Goal: Information Seeking & Learning: Learn about a topic

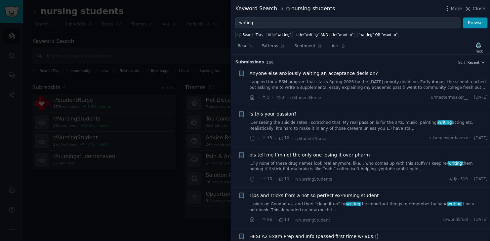
scroll to position [249, 0]
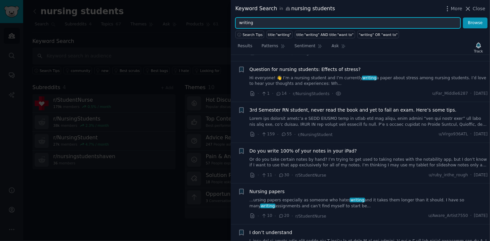
drag, startPoint x: 0, startPoint y: 0, endPoint x: 230, endPoint y: 21, distance: 230.8
click at [230, 21] on div "Keyword Search in nursing students More Close writing Browse Search Tips title:…" at bounding box center [245, 120] width 490 height 241
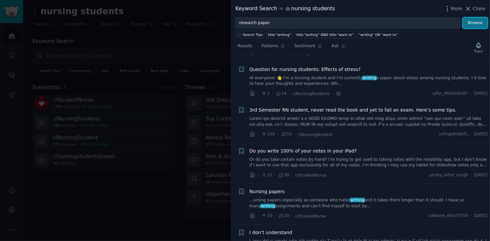
click at [475, 23] on button "Browse" at bounding box center [475, 23] width 25 height 11
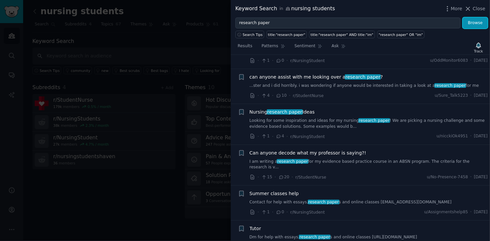
scroll to position [119, 0]
click at [289, 120] on link "Looking for some inspiration and ideas for my nursing research paper ! We are p…" at bounding box center [369, 124] width 238 height 12
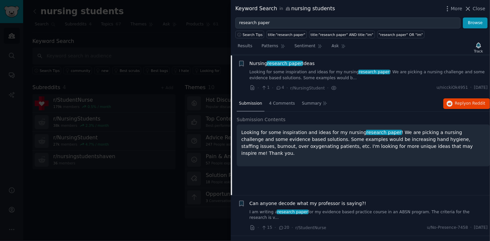
scroll to position [168, 0]
click at [481, 105] on span "on Reddit" at bounding box center [475, 103] width 19 height 5
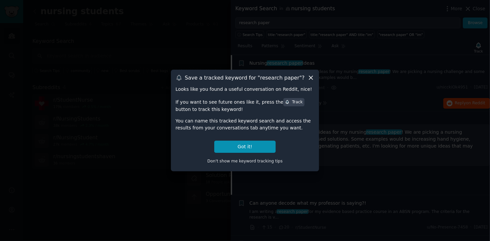
click at [309, 79] on icon at bounding box center [311, 77] width 7 height 7
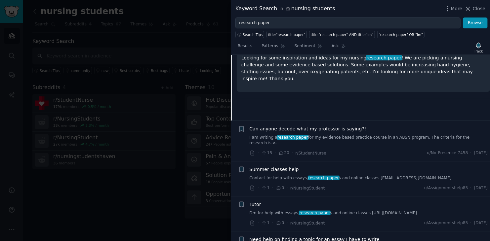
scroll to position [0, 0]
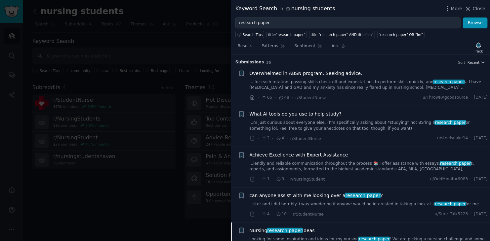
click at [367, 78] on div "Overwhelmed in ABSN program. Seeking advice. ... for each rotation, passing ski…" at bounding box center [369, 80] width 238 height 21
click at [363, 90] on link "... for each rotation, passing skills check off and expectations to perform ski…" at bounding box center [369, 85] width 238 height 12
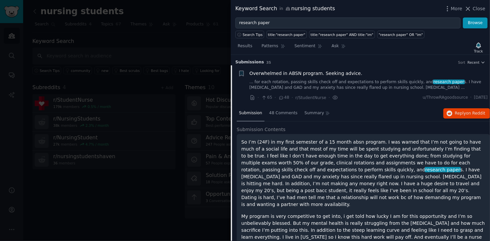
scroll to position [10, 0]
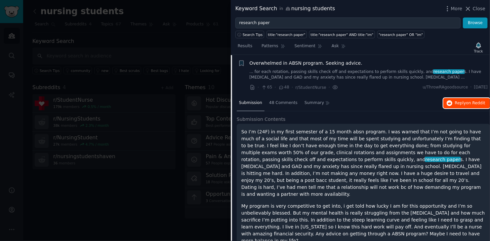
click at [462, 101] on span "Reply on Reddit" at bounding box center [470, 104] width 30 height 6
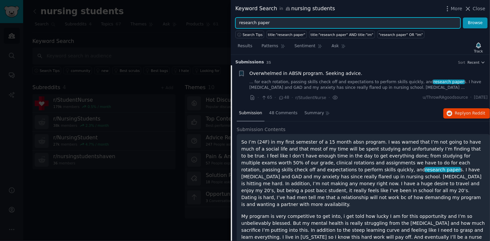
click at [273, 23] on input "research paper" at bounding box center [347, 23] width 225 height 11
drag, startPoint x: 273, startPoint y: 23, endPoint x: 215, endPoint y: 28, distance: 57.5
click at [215, 28] on div "Keyword Search in nursing students More Close research paper Browse Search Tips…" at bounding box center [245, 120] width 490 height 241
type input "essay"
click at [463, 18] on button "Browse" at bounding box center [475, 23] width 25 height 11
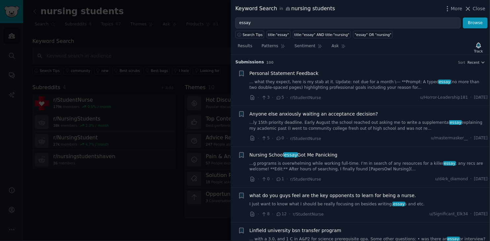
click at [306, 84] on link "... what they expect, here is my stab at it. Update: not due for a month \--- *…" at bounding box center [369, 85] width 238 height 12
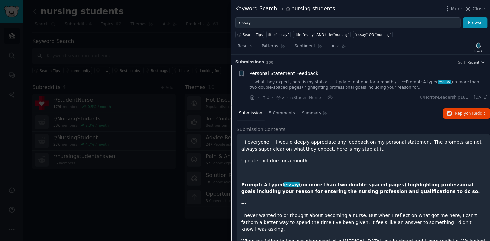
scroll to position [10, 0]
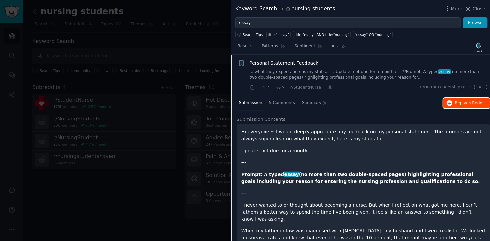
click at [461, 98] on button "Reply on Reddit" at bounding box center [467, 103] width 47 height 11
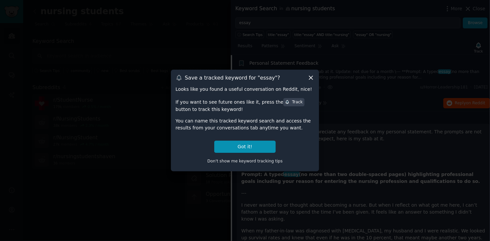
click at [310, 79] on icon at bounding box center [311, 78] width 4 height 4
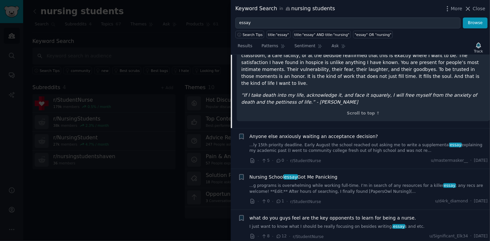
scroll to position [552, 0]
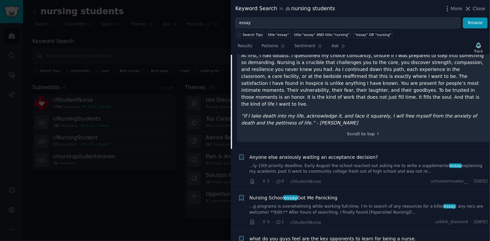
click at [345, 204] on link "...g programs is overwhelming while working full-time. I’m in search of any res…" at bounding box center [369, 210] width 238 height 12
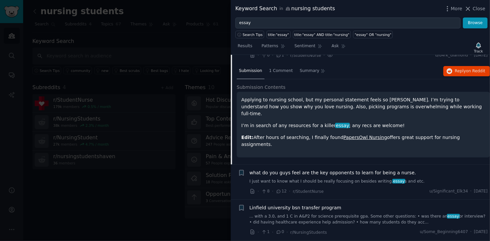
scroll to position [92, 0]
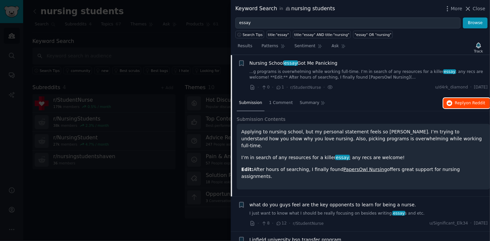
click at [469, 104] on span "on Reddit" at bounding box center [475, 103] width 19 height 5
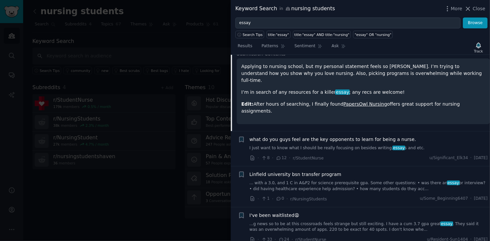
scroll to position [164, 0]
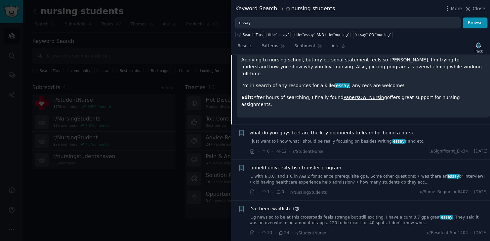
click at [358, 149] on div "· 8 · 12 · r/StudentNurse u/Significant_Elk34 · [DATE]" at bounding box center [369, 151] width 238 height 7
click at [361, 133] on span "what do you guys feel are the key opponents to learn for being a nurse." at bounding box center [333, 133] width 167 height 7
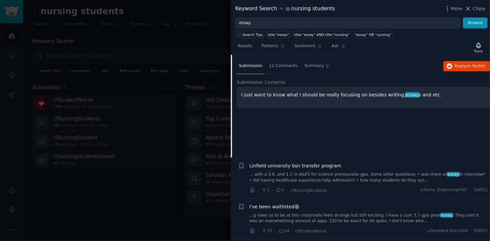
scroll to position [133, 0]
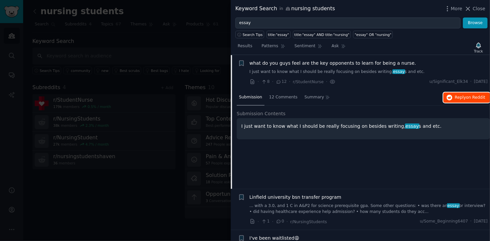
click at [468, 102] on button "Reply on Reddit" at bounding box center [467, 98] width 47 height 11
